Goal: Task Accomplishment & Management: Manage account settings

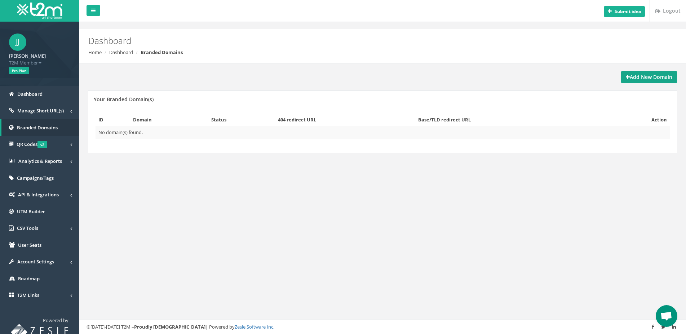
click at [646, 76] on strong "Add New Domain" at bounding box center [648, 76] width 46 height 7
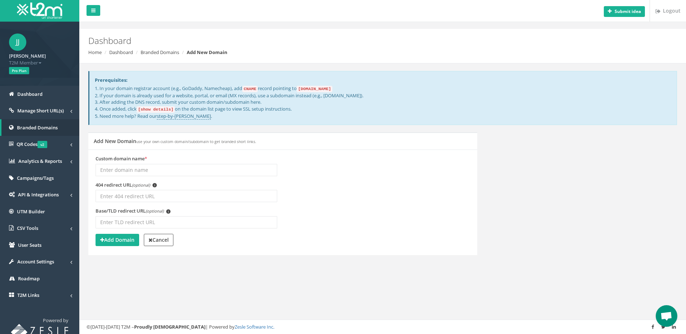
click at [133, 171] on input "Custom domain name *" at bounding box center [186, 170] width 182 height 12
click at [120, 169] on input "Custom domain name *" at bounding box center [186, 170] width 182 height 12
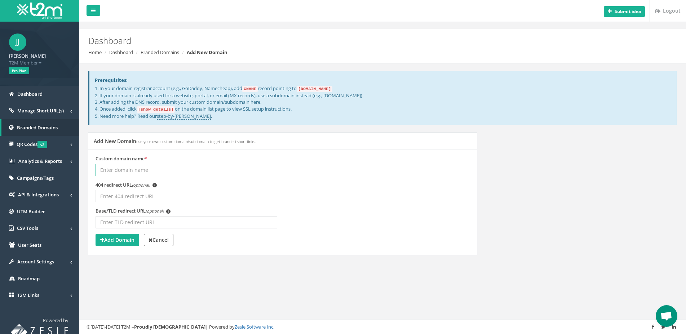
paste input "[DOMAIN_NAME]"
type input "[DOMAIN_NAME]"
click at [119, 196] on input "404 redirect URL (optional) i" at bounding box center [186, 196] width 182 height 12
click at [127, 220] on input "Base/TLD redirect URL (optional) i" at bounding box center [186, 222] width 182 height 12
click at [124, 191] on input "404 redirect URL (optional) i" at bounding box center [186, 196] width 182 height 12
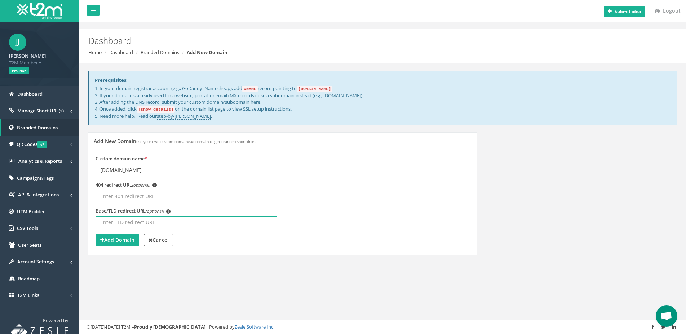
click at [122, 220] on input "Base/TLD redirect URL (optional) i" at bounding box center [186, 222] width 182 height 12
click at [120, 192] on input "404 redirect URL (optional) i" at bounding box center [186, 196] width 182 height 12
click at [121, 220] on input "Base/TLD redirect URL (optional) i" at bounding box center [186, 222] width 182 height 12
click at [122, 193] on input "404 redirect URL (optional) i" at bounding box center [186, 196] width 182 height 12
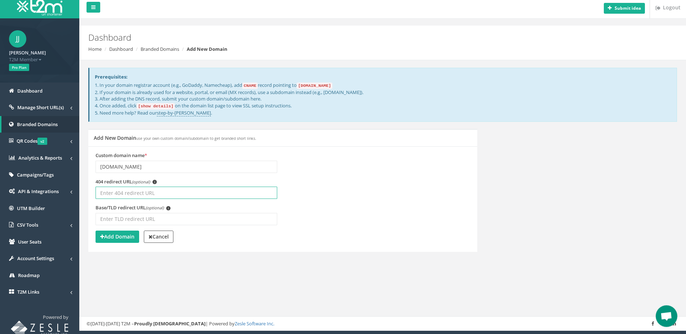
scroll to position [6, 0]
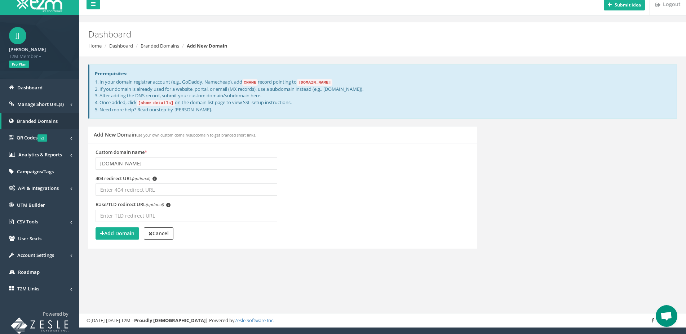
click at [120, 266] on div "Prerequisites: 1. In your domain registrar account (e.g., GoDaddy, Namecheap), …" at bounding box center [382, 164] width 595 height 215
click at [118, 237] on button "Add Domain" at bounding box center [117, 233] width 44 height 12
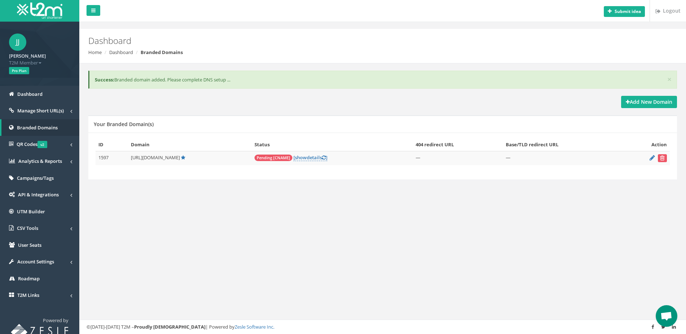
click at [276, 202] on div "× Success: Branded domain added. Please complete DNS setup ... Add New Domain Y…" at bounding box center [382, 132] width 595 height 139
click at [275, 195] on div "× Success: Branded domain added. Please complete DNS setup ... Add New Domain Y…" at bounding box center [382, 132] width 595 height 139
click at [303, 197] on div "× Success: Branded domain added. Please complete DNS setup ... Add New Domain Y…" at bounding box center [382, 132] width 595 height 139
click at [330, 197] on div "× Success: Branded domain added. Please complete DNS setup ... Add New Domain Y…" at bounding box center [382, 132] width 595 height 139
click at [327, 197] on div "× Success: Branded domain added. Please complete DNS setup ... Add New Domain Y…" at bounding box center [382, 132] width 595 height 139
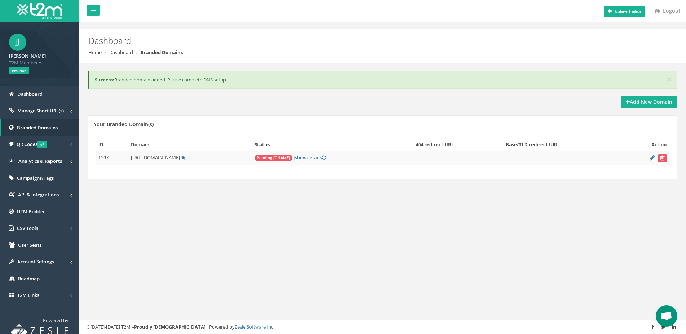
click at [304, 197] on div "× Success: Branded domain added. Please complete DNS setup ... Add New Domain Y…" at bounding box center [382, 132] width 595 height 139
click at [359, 193] on div "× Success: Branded domain added. Please complete DNS setup ... Add New Domain Y…" at bounding box center [382, 132] width 595 height 139
click at [321, 188] on div "× Success: Branded domain added. Please complete DNS setup ... Add New Domain Y…" at bounding box center [382, 132] width 595 height 139
click at [637, 102] on strong "Add New Domain" at bounding box center [648, 101] width 46 height 7
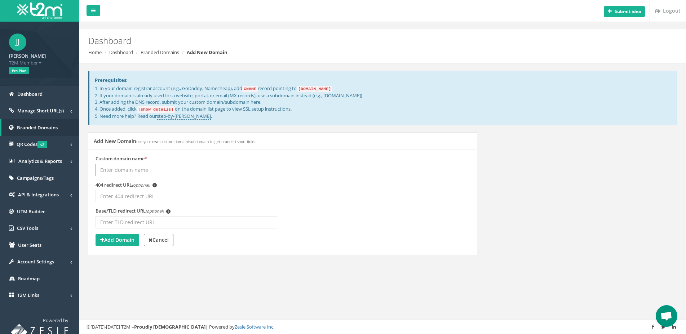
click at [129, 169] on input "Custom domain name *" at bounding box center [186, 170] width 182 height 12
paste input "t111.online"
type input "t111.online"
click at [125, 238] on strong "Add Domain" at bounding box center [117, 239] width 34 height 7
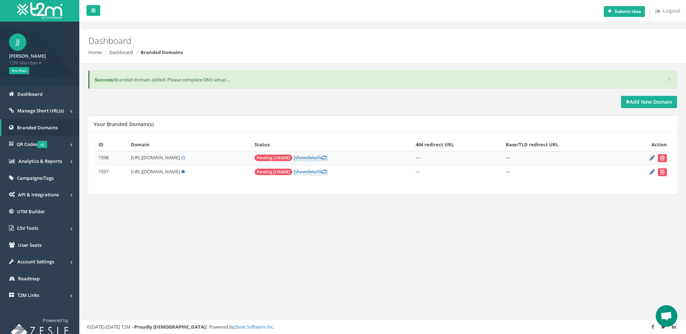
click at [369, 187] on div "ID Domain Status 404 redirect URL Base/TLD redirect URL Action 1598 [URL][DOMAI…" at bounding box center [382, 163] width 588 height 61
click at [296, 157] on link "[ show details ]" at bounding box center [310, 157] width 34 height 7
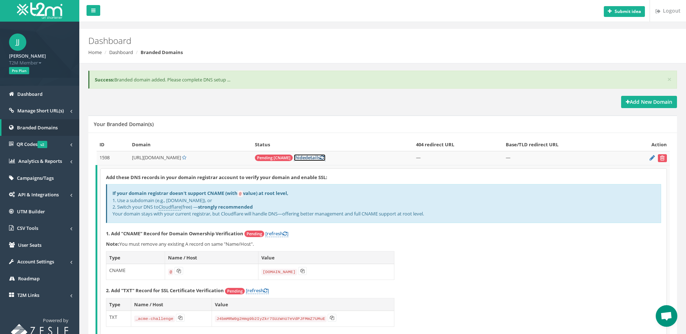
scroll to position [78, 0]
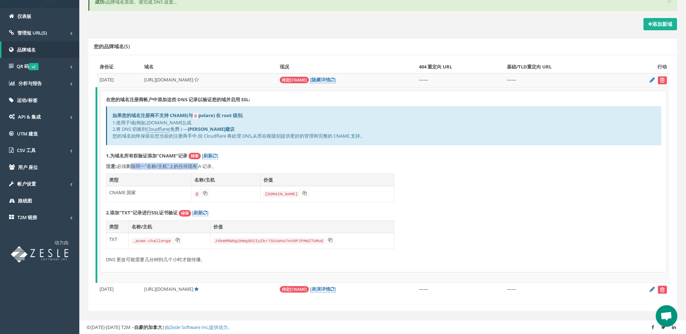
drag, startPoint x: 125, startPoint y: 167, endPoint x: 198, endPoint y: 165, distance: 72.8
click at [198, 165] on p "注意: 必须删除同一"名称/主机"上的任何现有 A 记录。" at bounding box center [383, 166] width 555 height 7
drag, startPoint x: 175, startPoint y: 165, endPoint x: 186, endPoint y: 165, distance: 10.4
click at [186, 165] on p "注意: 必须删除同一"名称/主机"上的任何现有 A 记录。" at bounding box center [383, 166] width 555 height 7
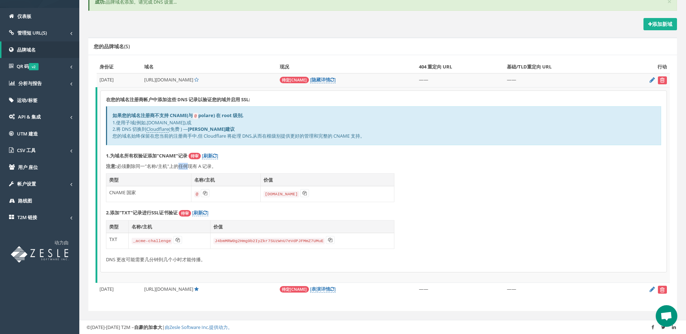
click at [186, 165] on p "注意: 必须删除同一"名称/主机"上的任何现有 A 记录。" at bounding box center [383, 166] width 555 height 7
drag, startPoint x: 172, startPoint y: 165, endPoint x: 180, endPoint y: 165, distance: 8.3
click at [180, 165] on p "注意: 必须删除同一"名称/主机"上的任何现有 A 记录。" at bounding box center [383, 166] width 555 height 7
copy p "上的"
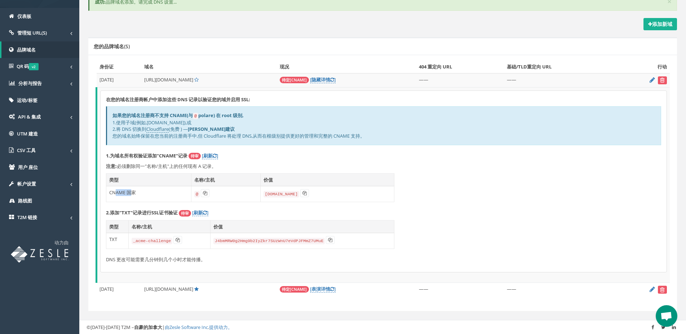
drag, startPoint x: 116, startPoint y: 194, endPoint x: 131, endPoint y: 194, distance: 14.8
click at [131, 194] on td "CNAME 国家" at bounding box center [148, 194] width 85 height 16
copy td "AME 国"
drag, startPoint x: 138, startPoint y: 164, endPoint x: 148, endPoint y: 165, distance: 10.1
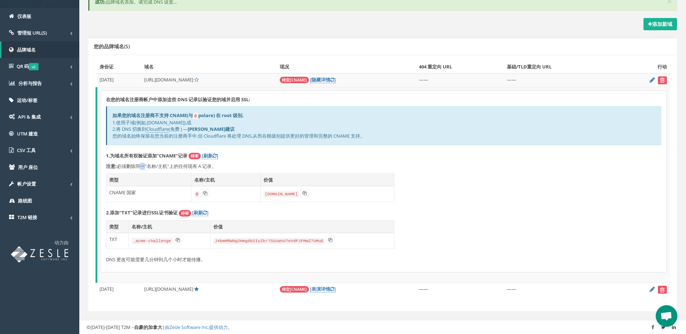
click at [147, 165] on p "注意: 必须删除同一"名称/主机"上的任何现有 A 记录。" at bounding box center [383, 166] width 555 height 7
click at [148, 165] on p "注意: 必须删除同一"名称/主机"上的任何现有 A 记录。" at bounding box center [383, 166] width 555 height 7
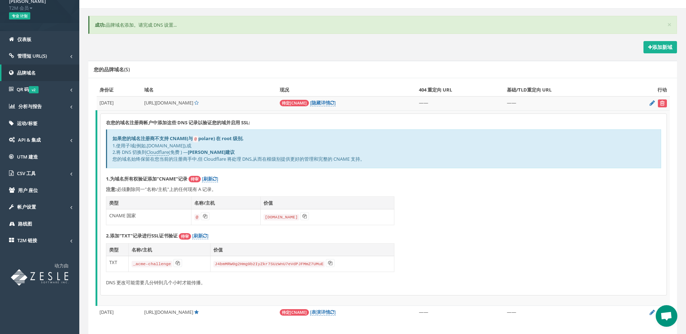
scroll to position [32, 0]
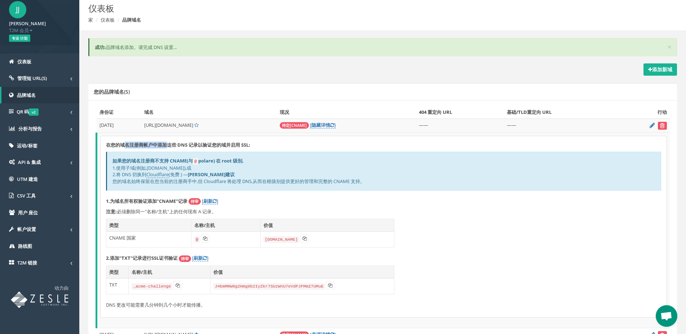
drag, startPoint x: 125, startPoint y: 144, endPoint x: 167, endPoint y: 142, distance: 42.2
click at [167, 142] on strong "在您的域名注册商帐户中添加这些 DNS 记录以验证您的域并启用 SSL:" at bounding box center [178, 145] width 144 height 6
drag, startPoint x: 159, startPoint y: 144, endPoint x: 228, endPoint y: 142, distance: 69.2
click at [228, 142] on strong "在您的域名注册商帐户中添加这些 DNS 记录以验证您的域并启用 SSL:" at bounding box center [178, 145] width 144 height 6
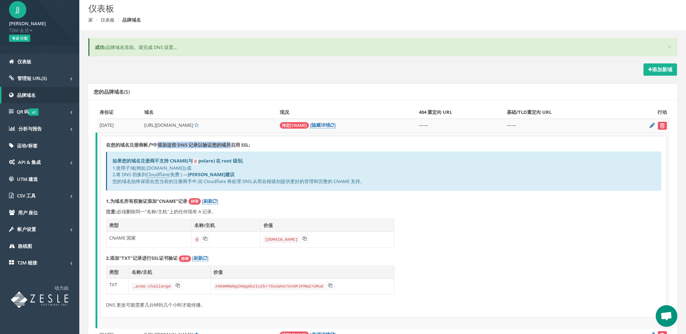
click at [228, 142] on strong "在您的域名注册商帐户中添加这些 DNS 记录以验证您的域并启用 SSL:" at bounding box center [178, 145] width 144 height 6
drag, startPoint x: 200, startPoint y: 144, endPoint x: 227, endPoint y: 144, distance: 27.0
click at [227, 144] on strong "在您的域名注册商帐户中添加这些 DNS 记录以验证您的域并启用 SSL:" at bounding box center [178, 145] width 144 height 6
drag, startPoint x: 207, startPoint y: 144, endPoint x: 232, endPoint y: 144, distance: 24.5
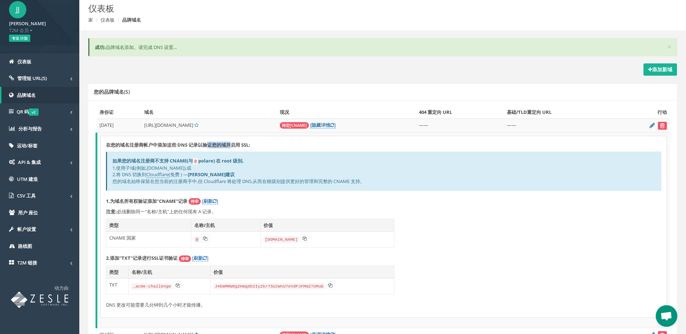
click at [232, 144] on strong "在您的域名注册商帐户中添加这些 DNS 记录以验证您的域并启用 SSL:" at bounding box center [178, 145] width 144 height 6
drag, startPoint x: 207, startPoint y: 144, endPoint x: 228, endPoint y: 144, distance: 21.6
click at [228, 144] on strong "在您的域名注册商帐户中添加这些 DNS 记录以验证您的域并启用 SSL:" at bounding box center [178, 145] width 144 height 6
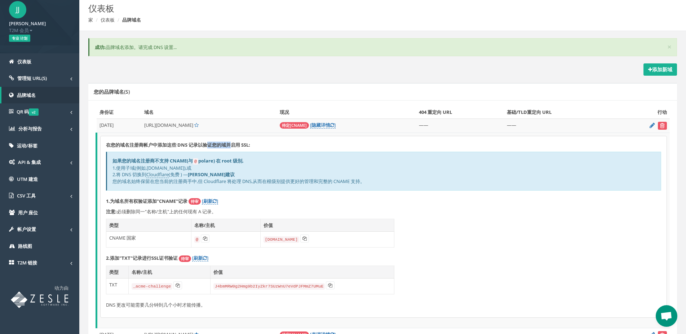
copy strong "证您的域并"
click at [218, 144] on strong "在您的域名注册商帐户中添加这些 DNS 记录以验证您的域并启用 SSL:" at bounding box center [178, 145] width 144 height 6
click at [219, 144] on strong "在您的域名注册商帐户中添加这些 DNS 记录以验证您的域并启用 SSL:" at bounding box center [178, 145] width 144 height 6
drag, startPoint x: 125, startPoint y: 162, endPoint x: 247, endPoint y: 159, distance: 122.9
click at [247, 159] on div "如果您的域名注册商不支持 CNAME(与 @ polare) 在 root 级别, 1.使用子域(例如,link.example.com),或 2.将 DNS…" at bounding box center [383, 171] width 555 height 39
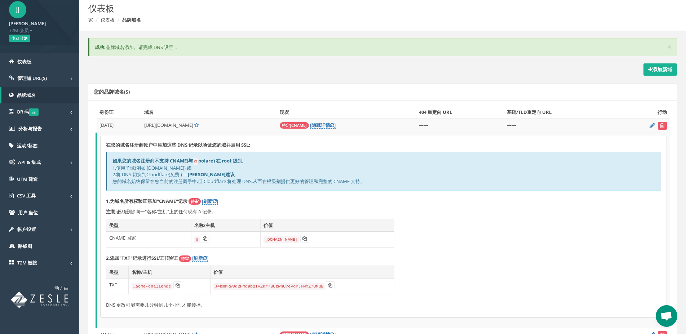
click at [247, 159] on div "如果您的域名注册商不支持 CNAME(与 @ polare) 在 root 级别, 1.使用子域(例如,link.example.com),或 2.将 DNS…" at bounding box center [383, 171] width 555 height 39
click at [234, 161] on b "如果您的域名注册商不支持 CNAME(与 @ polare) 在 root 级别," at bounding box center [177, 160] width 131 height 6
drag, startPoint x: 119, startPoint y: 168, endPoint x: 154, endPoint y: 168, distance: 35.3
click at [154, 168] on div "如果您的域名注册商不支持 CNAME(与 @ polare) 在 root 级别, 1.使用子域(例如,link.example.com),或 2.将 DNS…" at bounding box center [383, 171] width 555 height 39
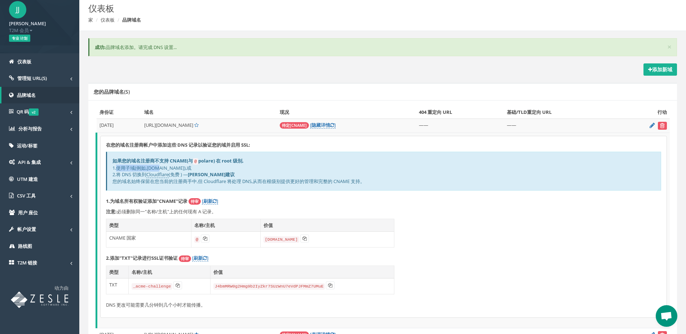
click at [154, 168] on div "如果您的域名注册商不支持 CNAME(与 @ polare) 在 root 级别, 1.使用子域(例如,link.example.com),或 2.将 DNS…" at bounding box center [383, 171] width 555 height 39
drag, startPoint x: 136, startPoint y: 168, endPoint x: 171, endPoint y: 167, distance: 34.6
click at [171, 167] on div "如果您的域名注册商不支持 CNAME(与 @ polare) 在 root 级别, 1.使用子域(例如,link.example.com),或 2.将 DNS…" at bounding box center [383, 171] width 555 height 39
drag, startPoint x: 129, startPoint y: 172, endPoint x: 231, endPoint y: 172, distance: 101.2
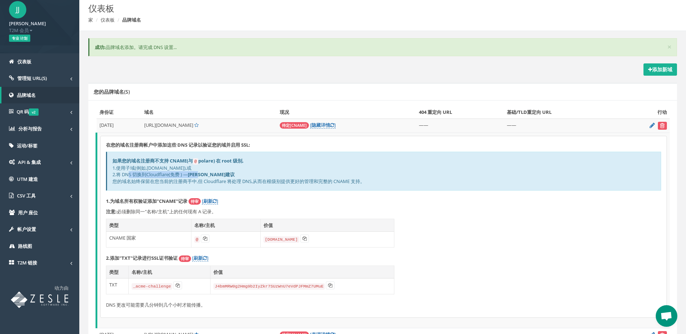
click at [231, 172] on div "如果您的域名注册商不支持 CNAME(与 @ polare) 在 root 级别, 1.使用子域(例如,link.example.com),或 2.将 DNS…" at bounding box center [383, 171] width 555 height 39
drag, startPoint x: 158, startPoint y: 180, endPoint x: 213, endPoint y: 180, distance: 54.8
click at [213, 180] on div "如果您的域名注册商不支持 CNAME(与 @ polare) 在 root 级别, 1.使用子域(例如,link.example.com),或 2.将 DNS…" at bounding box center [383, 171] width 555 height 39
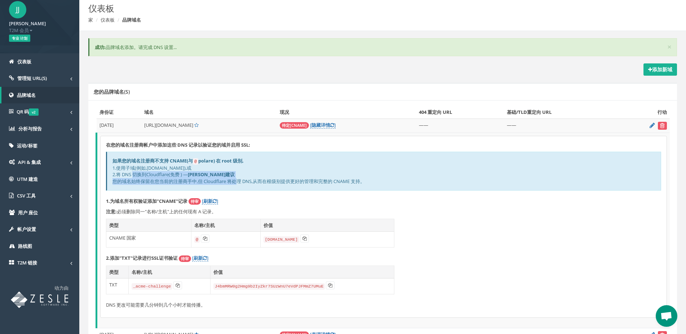
drag, startPoint x: 134, startPoint y: 175, endPoint x: 236, endPoint y: 179, distance: 101.7
click at [236, 179] on div "如果您的域名注册商不支持 CNAME(与 @ polare) 在 root 级别, 1.使用子域(例如,link.example.com),或 2.将 DNS…" at bounding box center [383, 171] width 555 height 39
drag, startPoint x: 117, startPoint y: 182, endPoint x: 196, endPoint y: 180, distance: 78.9
click at [196, 180] on div "如果您的域名注册商不支持 CNAME(与 @ polare) 在 root 级别, 1.使用子域(例如,link.example.com),或 2.将 DNS…" at bounding box center [383, 171] width 555 height 39
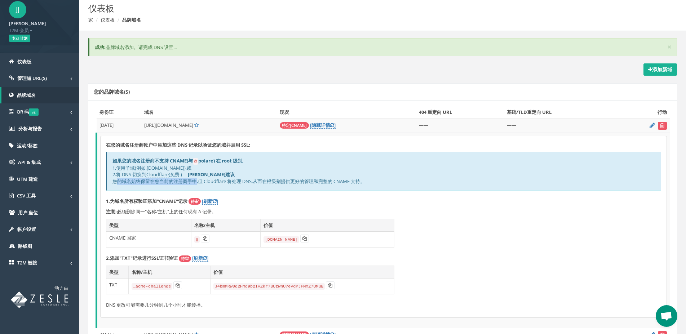
click at [196, 180] on div "如果您的域名注册商不支持 CNAME(与 @ polare) 在 root 级别, 1.使用子域(例如,link.example.com),或 2.将 DNS…" at bounding box center [383, 171] width 555 height 39
drag, startPoint x: 143, startPoint y: 182, endPoint x: 262, endPoint y: 180, distance: 119.2
click at [262, 180] on div "如果您的域名注册商不支持 CNAME(与 @ polare) 在 root 级别, 1.使用子域(例如,link.example.com),或 2.将 DNS…" at bounding box center [383, 171] width 555 height 39
drag, startPoint x: 258, startPoint y: 179, endPoint x: 298, endPoint y: 179, distance: 40.0
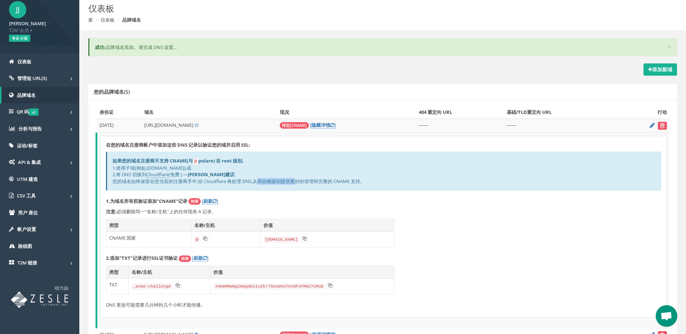
click at [298, 179] on div "如果您的域名注册商不支持 CNAME(与 @ polare) 在 root 级别, 1.使用子域(例如,link.example.com),或 2.将 DNS…" at bounding box center [383, 171] width 555 height 39
copy div "而在根级别提供更"
drag, startPoint x: 256, startPoint y: 179, endPoint x: 318, endPoint y: 178, distance: 61.6
click at [318, 178] on div "如果您的域名注册商不支持 CNAME(与 @ polare) 在 root 级别, 1.使用子域(例如,link.example.com),或 2.将 DNS…" at bounding box center [383, 171] width 555 height 39
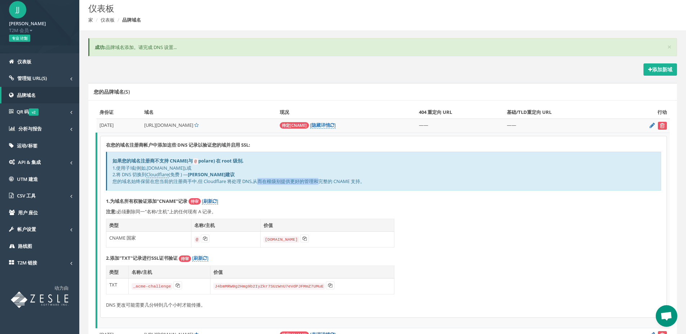
click at [318, 178] on div "如果您的域名注册商不支持 CNAME(与 @ polare) 在 root 级别, 1.使用子域(例如,link.example.com),或 2.将 DNS…" at bounding box center [383, 171] width 555 height 39
drag, startPoint x: 301, startPoint y: 177, endPoint x: 347, endPoint y: 177, distance: 46.1
click at [347, 177] on div "如果您的域名注册商不支持 CNAME(与 @ polare) 在 root 级别, 1.使用子域(例如,link.example.com),或 2.将 DNS…" at bounding box center [383, 171] width 555 height 39
drag, startPoint x: 295, startPoint y: 182, endPoint x: 343, endPoint y: 180, distance: 47.2
click at [343, 180] on div "如果您的域名注册商不支持 CNAME(与 @ polare) 在 root 级别, 1.使用子域(例如,link.example.com),或 2.将 DNS…" at bounding box center [383, 171] width 555 height 39
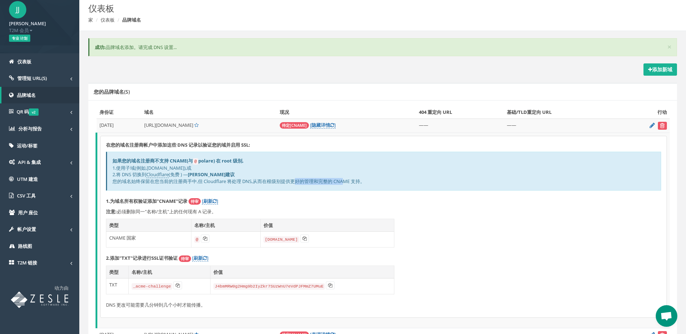
click at [343, 180] on div "如果您的域名注册商不支持 CNAME(与 @ polare) 在 root 级别, 1.使用子域(例如,link.example.com),或 2.将 DNS…" at bounding box center [383, 171] width 555 height 39
drag, startPoint x: 317, startPoint y: 181, endPoint x: 344, endPoint y: 181, distance: 26.7
click at [344, 181] on div "如果您的域名注册商不支持 CNAME(与 @ polare) 在 root 级别, 1.使用子域(例如,link.example.com),或 2.将 DNS…" at bounding box center [383, 171] width 555 height 39
drag, startPoint x: 329, startPoint y: 182, endPoint x: 351, endPoint y: 182, distance: 22.3
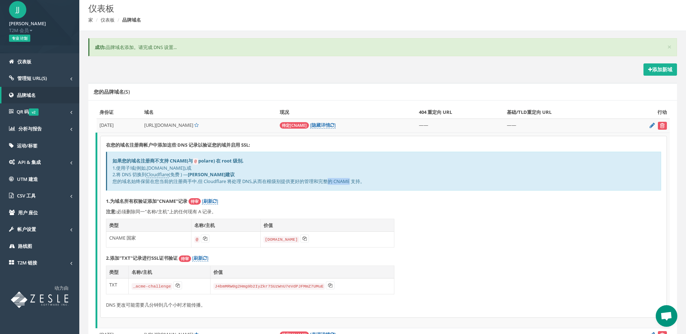
click at [351, 182] on div "如果您的域名注册商不支持 CNAME(与 @ polare) 在 root 级别, 1.使用子域(例如,link.example.com),或 2.将 DNS…" at bounding box center [383, 171] width 555 height 39
drag, startPoint x: 131, startPoint y: 174, endPoint x: 215, endPoint y: 173, distance: 83.9
click at [215, 173] on div "如果您的域名注册商不支持 CNAME(与 @ polare) 在 root 级别, 1.使用子域(例如,link.example.com),或 2.将 DNS…" at bounding box center [383, 171] width 555 height 39
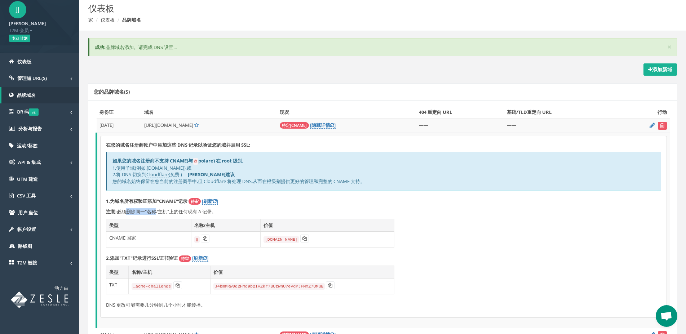
drag, startPoint x: 121, startPoint y: 212, endPoint x: 152, endPoint y: 212, distance: 31.3
click at [152, 212] on p "注意: 必须删除同一"名称/主机"上的任何现有 A 记录。" at bounding box center [383, 211] width 555 height 7
copy p "须删除同一"名"
drag, startPoint x: 129, startPoint y: 211, endPoint x: 166, endPoint y: 210, distance: 36.8
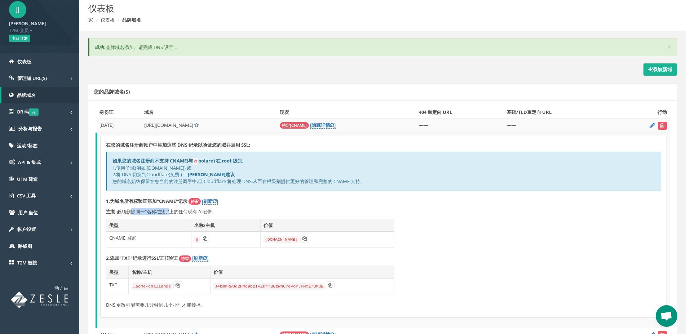
click at [166, 210] on p "注意: 必须删除同一"名称/主机"上的任何现有 A 记录。" at bounding box center [383, 211] width 555 height 7
drag, startPoint x: 137, startPoint y: 211, endPoint x: 182, endPoint y: 211, distance: 45.4
click at [182, 211] on p "注意: 必须删除同一"名称/主机"上的任何现有 A 记录。" at bounding box center [383, 211] width 555 height 7
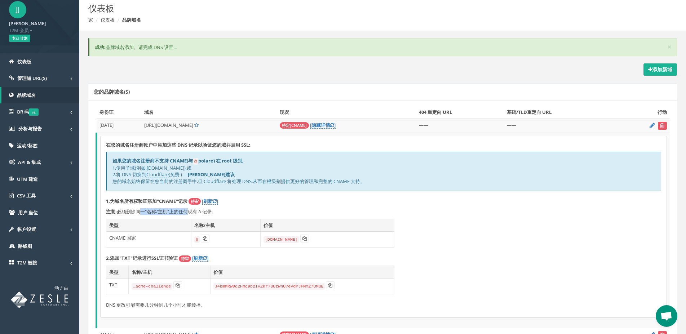
copy p "同一"名称/主机"上的任"
drag, startPoint x: 120, startPoint y: 212, endPoint x: 178, endPoint y: 210, distance: 57.7
click at [178, 210] on p "注意: 必须删除同一"名称/主机"上的任何现有 A 记录。" at bounding box center [383, 211] width 555 height 7
drag, startPoint x: 170, startPoint y: 210, endPoint x: 190, endPoint y: 210, distance: 19.5
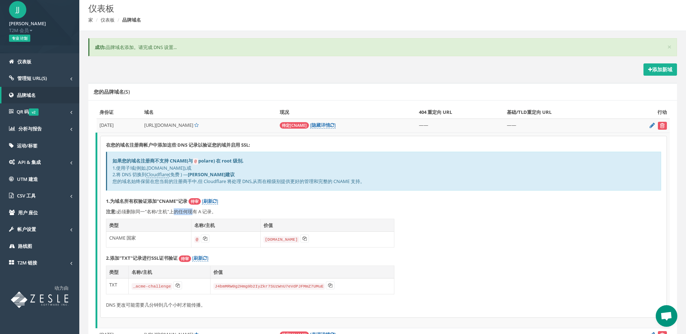
click at [190, 210] on p "注意: 必须删除同一"名称/主机"上的任何现有 A 记录。" at bounding box center [383, 211] width 555 height 7
copy p "上的任何"
drag, startPoint x: 118, startPoint y: 237, endPoint x: 140, endPoint y: 237, distance: 22.7
click at [140, 237] on td "CNAME 国家" at bounding box center [148, 240] width 85 height 16
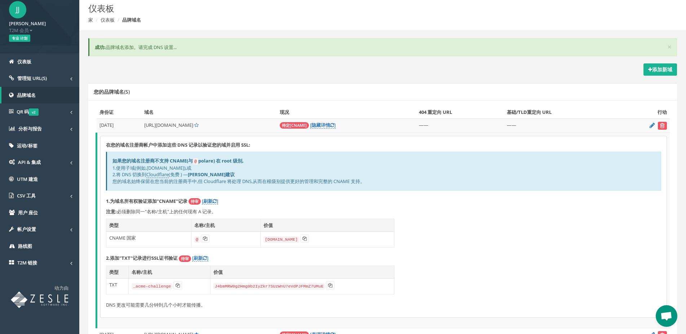
click at [140, 237] on td "CNAME 国家" at bounding box center [148, 240] width 85 height 16
click at [335, 238] on td "[DOMAIN_NAME]" at bounding box center [327, 240] width 134 height 16
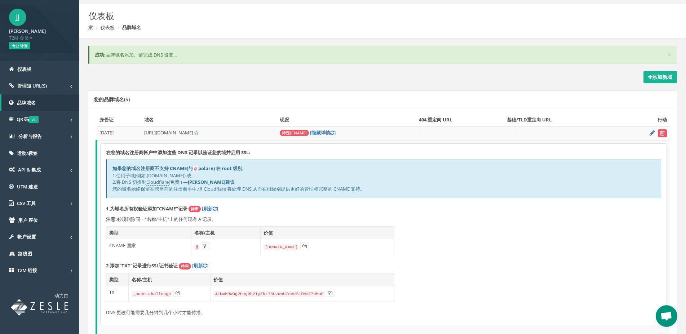
scroll to position [0, 0]
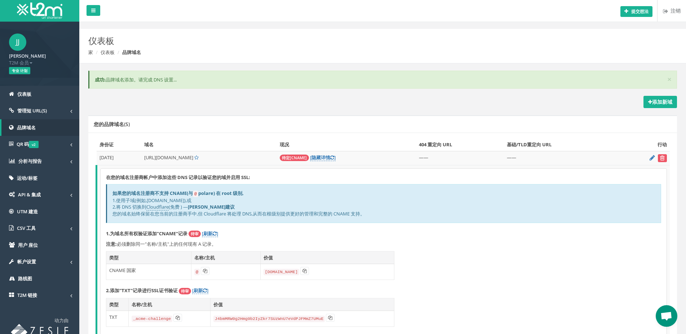
click at [298, 102] on div "添加新域" at bounding box center [382, 102] width 588 height 12
click at [287, 53] on ol "家 仪表板 品牌域名" at bounding box center [332, 52] width 488 height 7
click at [294, 39] on h2 "仪表板" at bounding box center [332, 40] width 488 height 9
